Goal: Information Seeking & Learning: Find specific fact

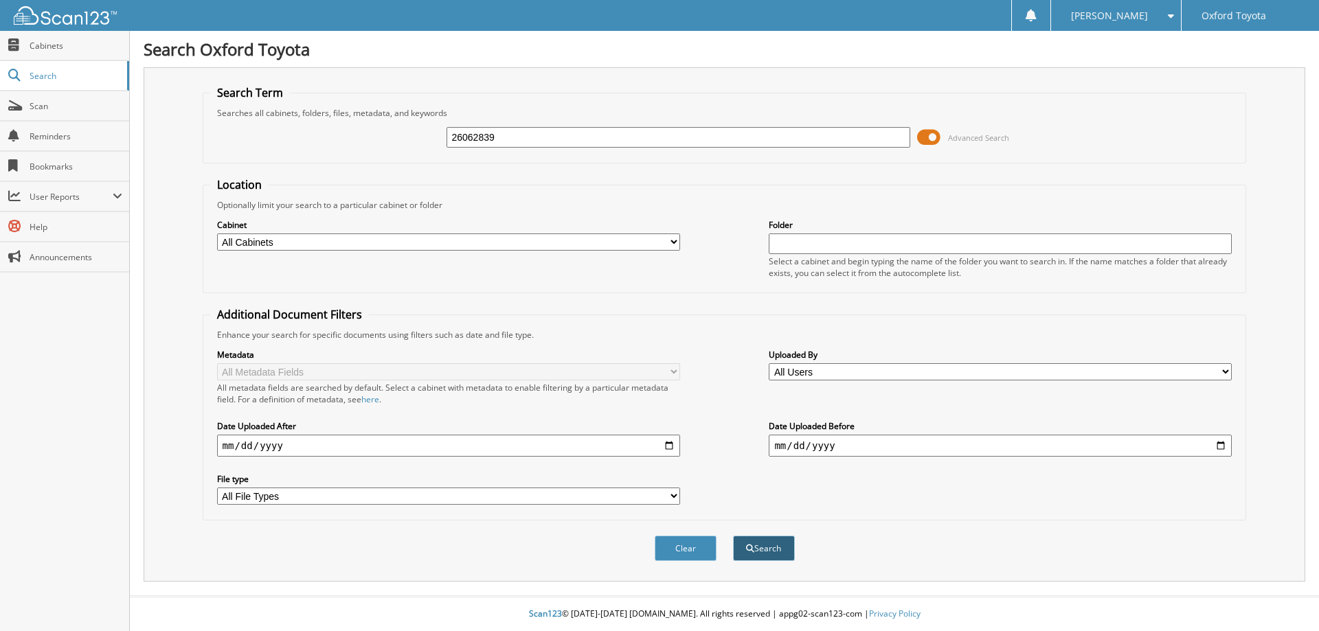
type input "26062839"
click at [758, 550] on button "Search" at bounding box center [764, 548] width 62 height 25
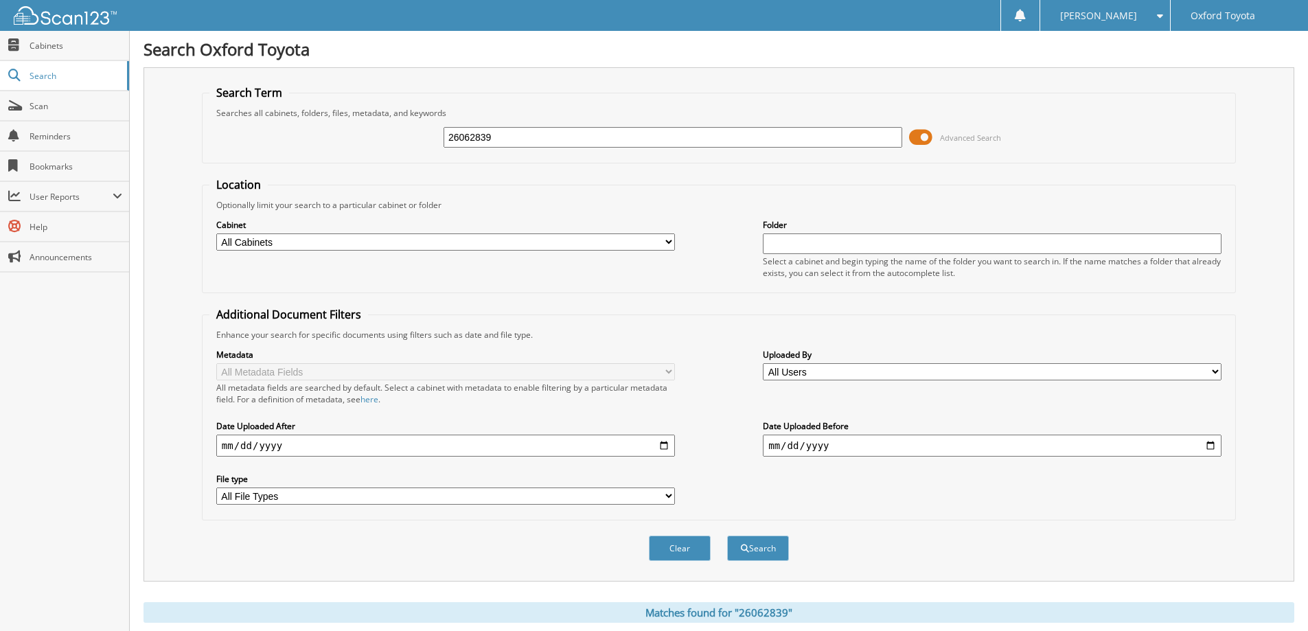
scroll to position [190, 0]
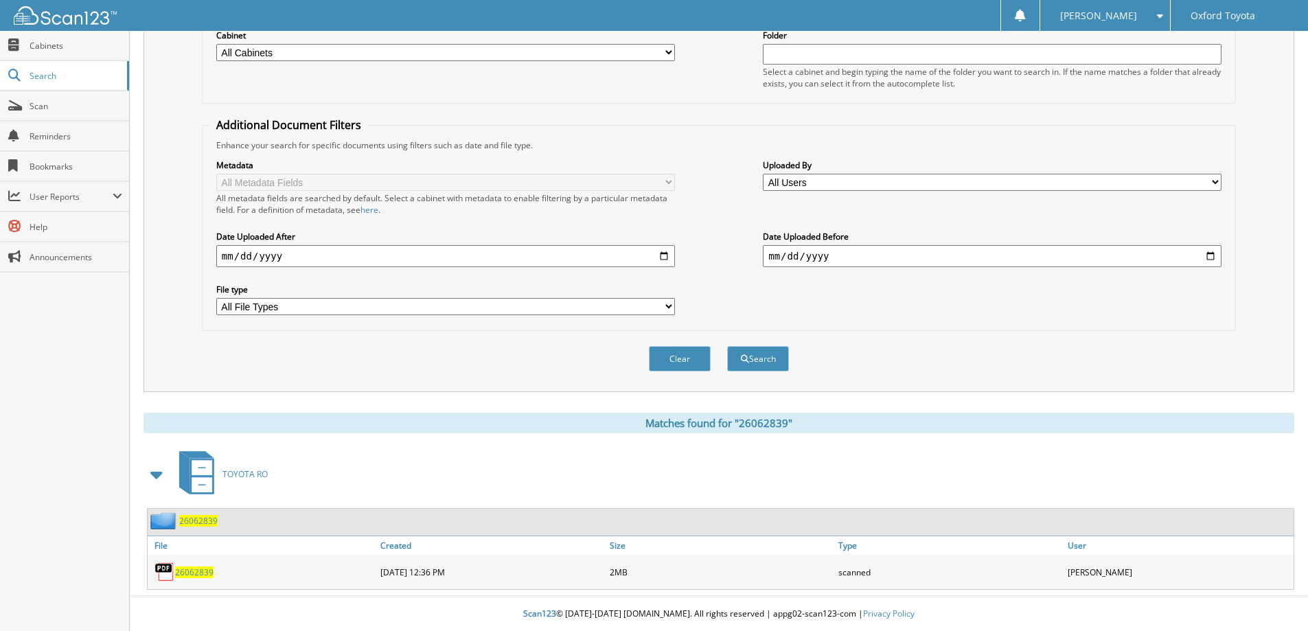
click at [198, 570] on span "26062839" at bounding box center [194, 573] width 38 height 12
